Goal: Ask a question: Seek information or help from site administrators or community

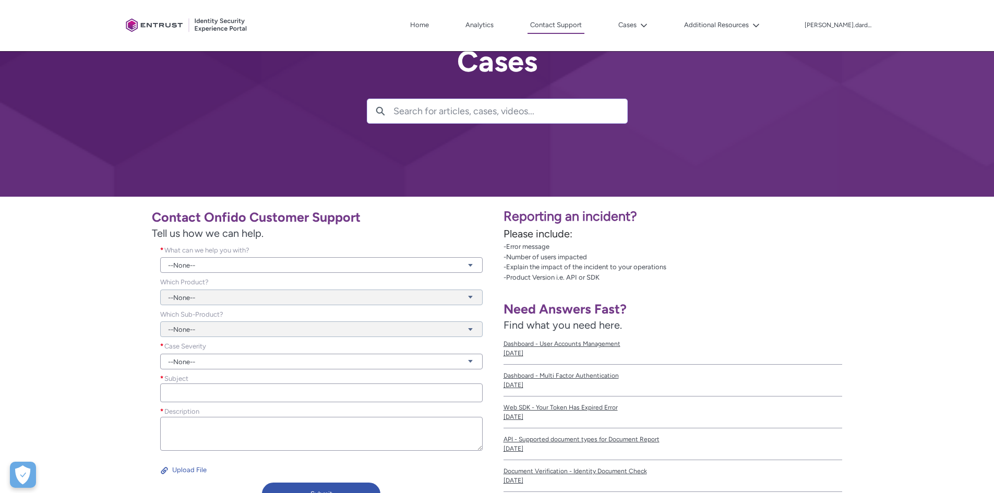
scroll to position [52, 0]
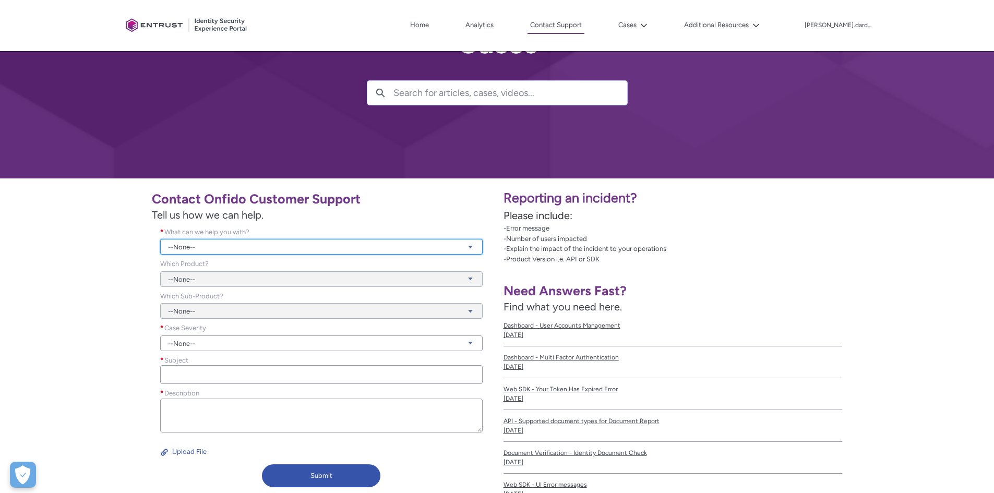
click at [292, 247] on link "--None--" at bounding box center [321, 247] width 322 height 16
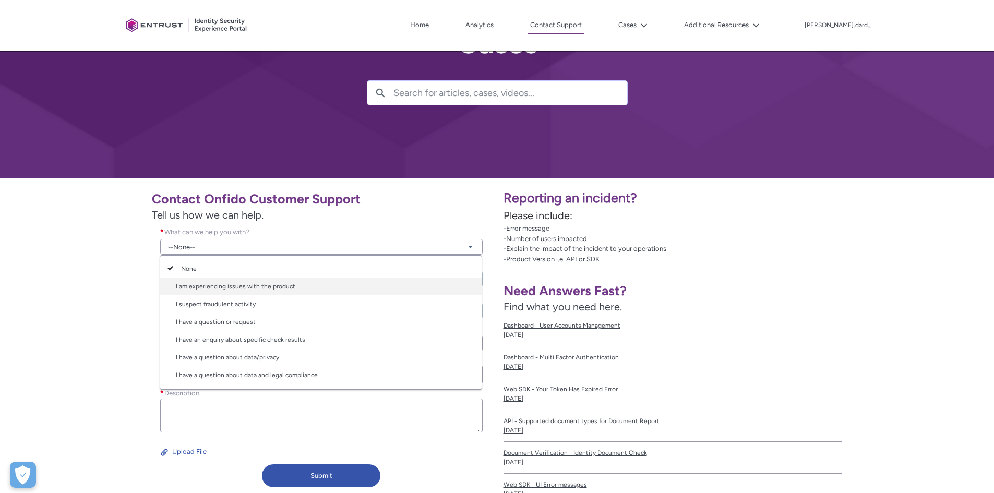
scroll to position [17, 0]
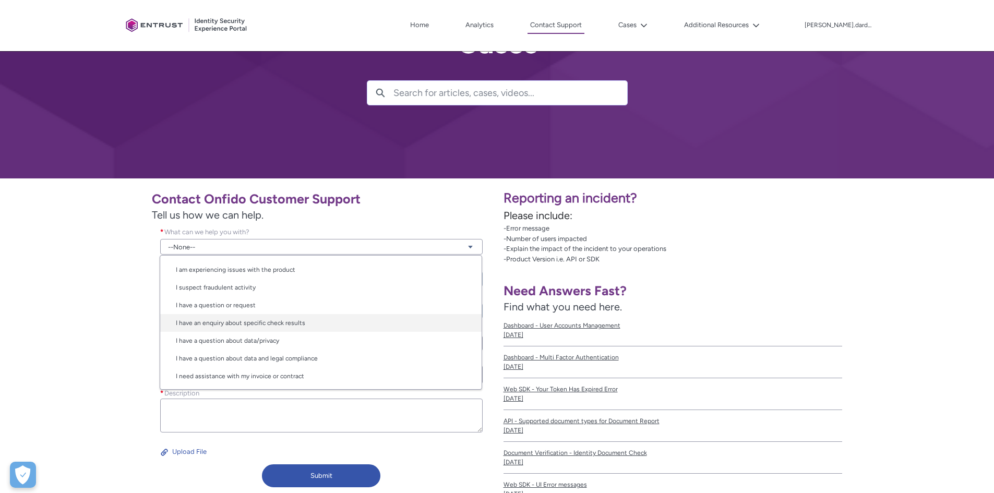
click at [338, 321] on link "I have an enquiry about specific check results" at bounding box center [320, 323] width 321 height 18
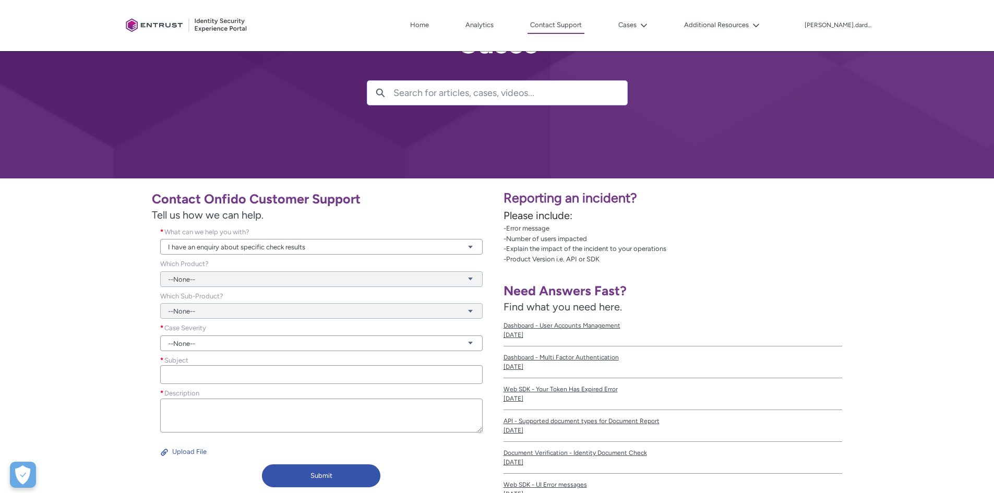
click at [275, 279] on div "--None--" at bounding box center [321, 273] width 322 height 28
click at [238, 345] on link "--None--" at bounding box center [321, 343] width 322 height 16
click at [221, 379] on link "Normal" at bounding box center [320, 383] width 321 height 18
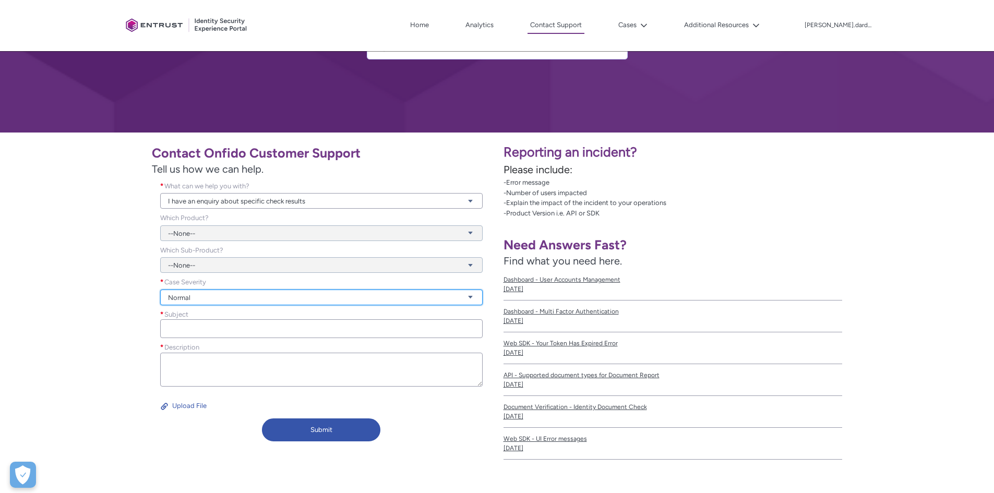
scroll to position [157, 0]
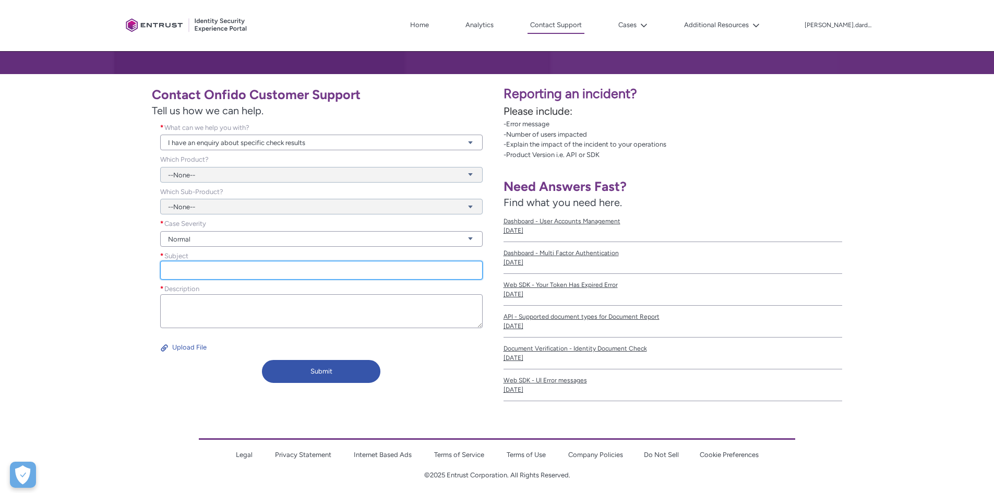
click at [212, 271] on input "Subject *" at bounding box center [321, 270] width 322 height 19
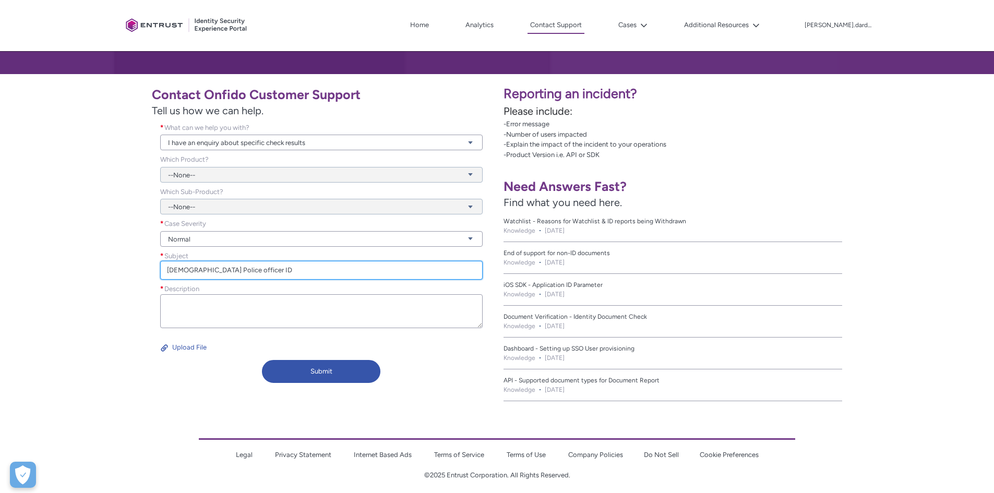
type input "[DEMOGRAPHIC_DATA] Police officer ID"
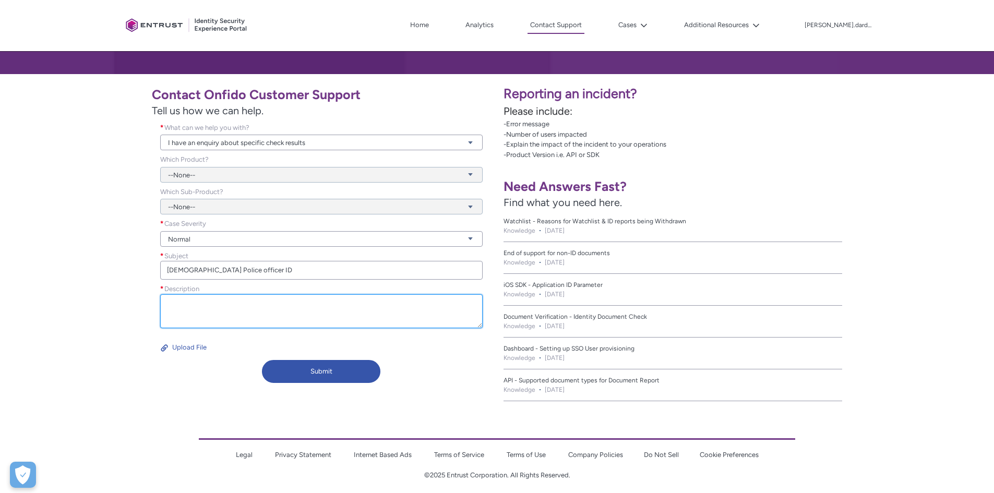
click at [251, 301] on textarea "Description *" at bounding box center [321, 311] width 322 height 34
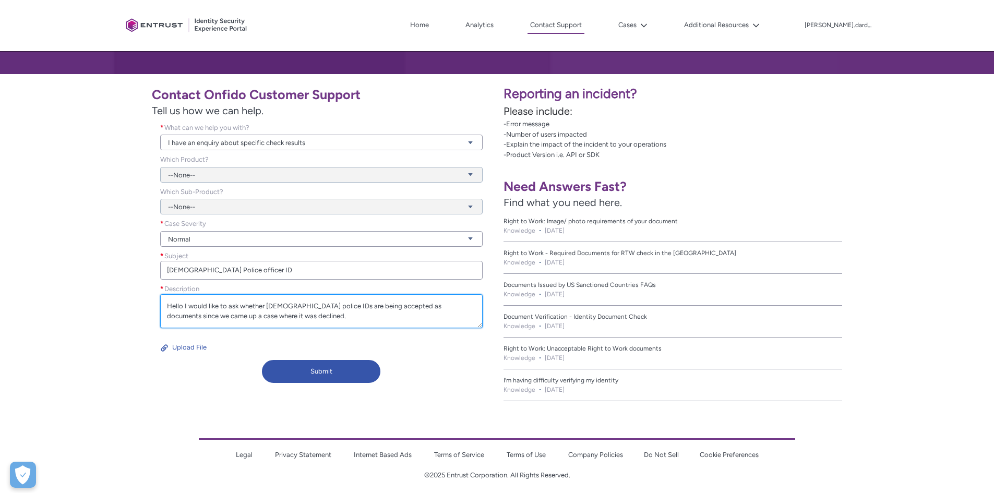
paste textarea "[URL][DOMAIN_NAME]"
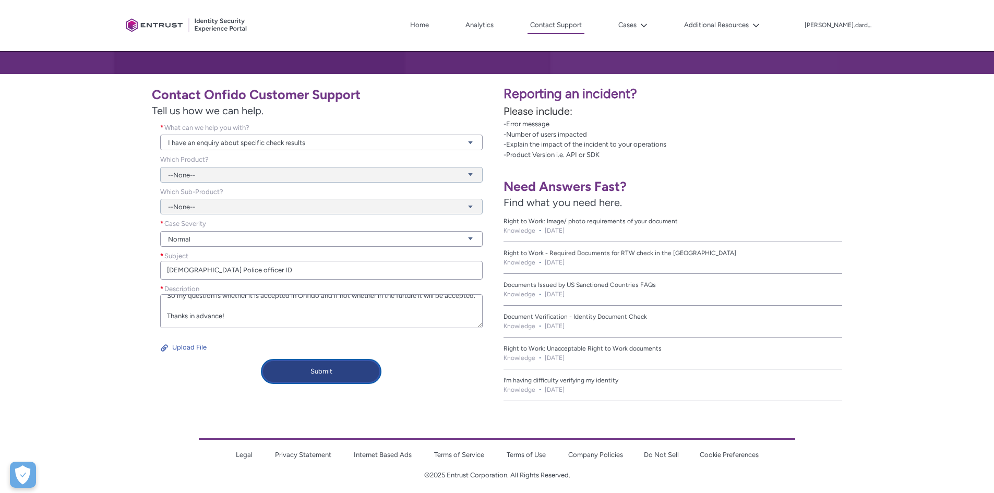
type textarea "Hello I would like to ask whether [DEMOGRAPHIC_DATA] police IDs are being accep…"
click at [361, 373] on button "Submit" at bounding box center [321, 371] width 118 height 23
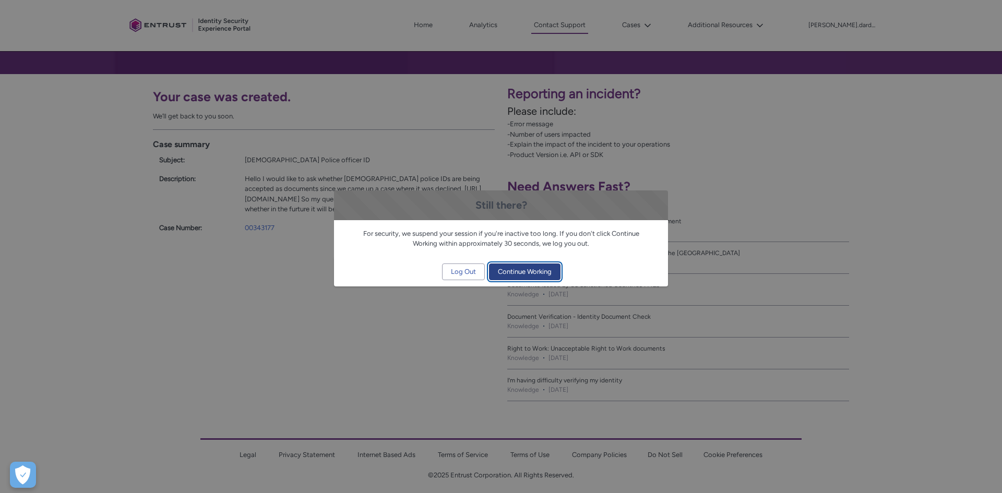
click at [524, 272] on span "Continue Working" at bounding box center [525, 272] width 54 height 16
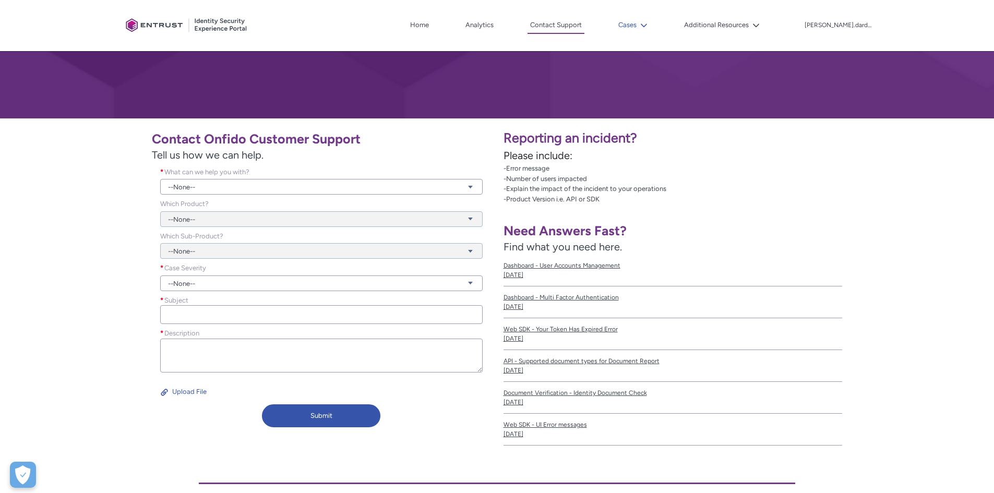
click at [648, 22] on icon at bounding box center [643, 25] width 7 height 7
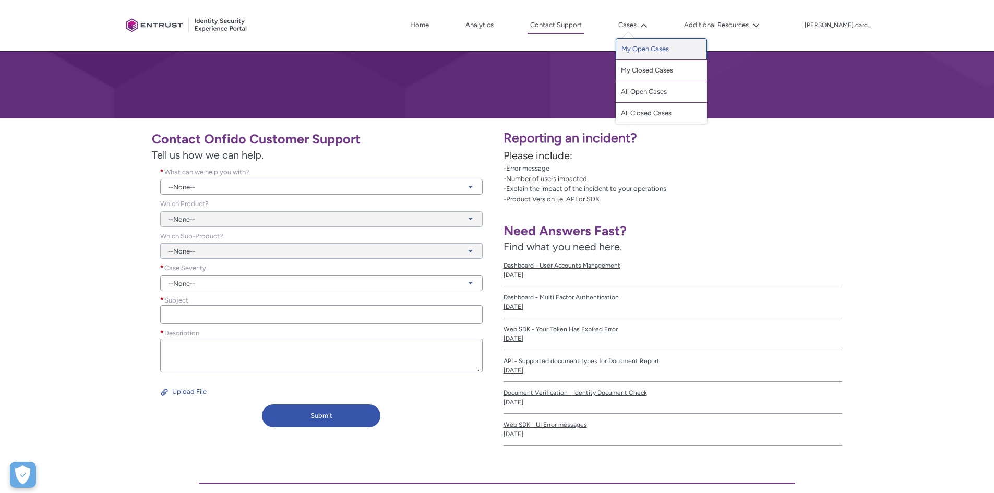
click at [653, 52] on link "My Open Cases" at bounding box center [661, 49] width 91 height 22
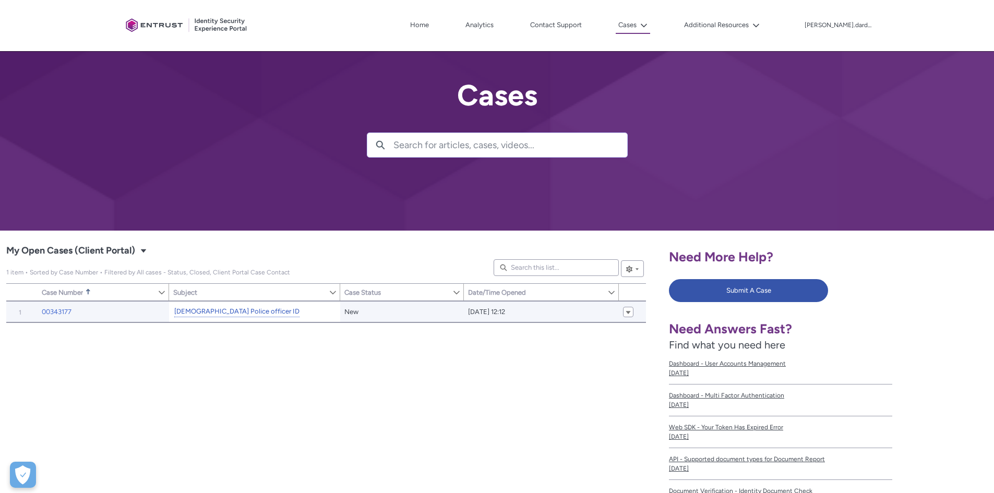
click at [204, 314] on link "[DEMOGRAPHIC_DATA] Police officer ID" at bounding box center [236, 311] width 125 height 11
type input "248"
type input "340"
type input "233"
type input "293"
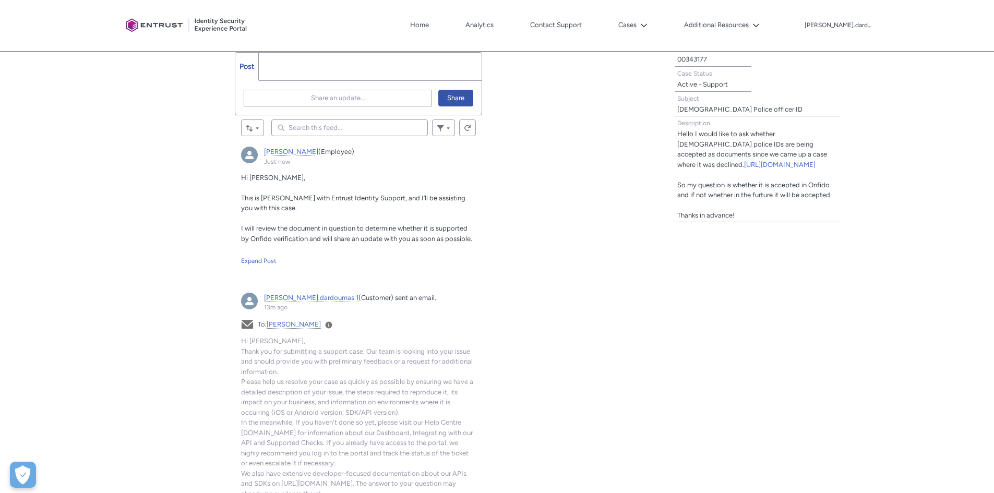
scroll to position [313, 0]
